Goal: Communication & Community: Answer question/provide support

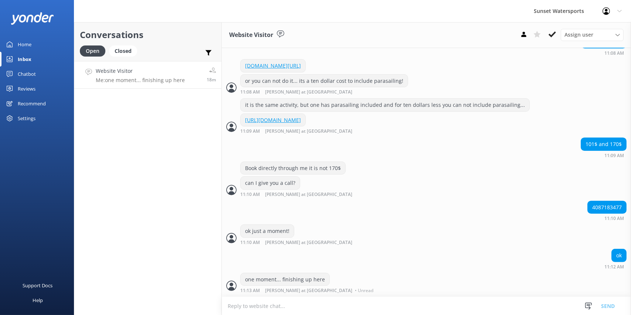
scroll to position [377, 0]
click at [180, 253] on div "Conversations Open Closed Important Assigned to me Unassigned Website Visitor M…" at bounding box center [148, 168] width 148 height 293
click at [163, 80] on p "Me: one moment... finishing up here" at bounding box center [140, 80] width 89 height 7
click at [554, 35] on icon at bounding box center [552, 34] width 7 height 7
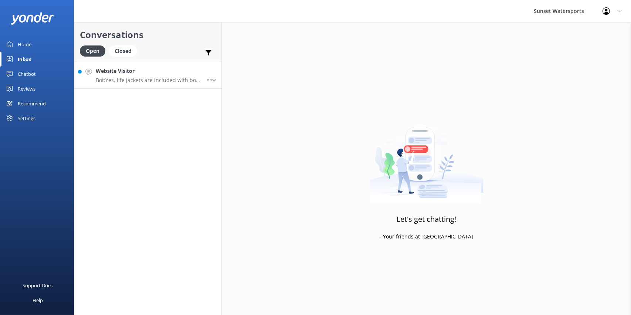
click at [131, 80] on p "Bot: Yes, life jackets are included with boat rentals." at bounding box center [148, 80] width 105 height 7
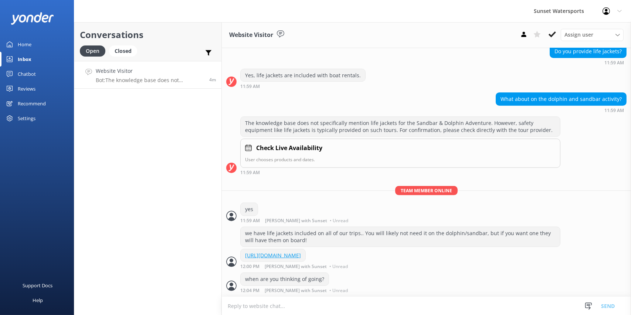
scroll to position [485, 0]
